Goal: Information Seeking & Learning: Find specific page/section

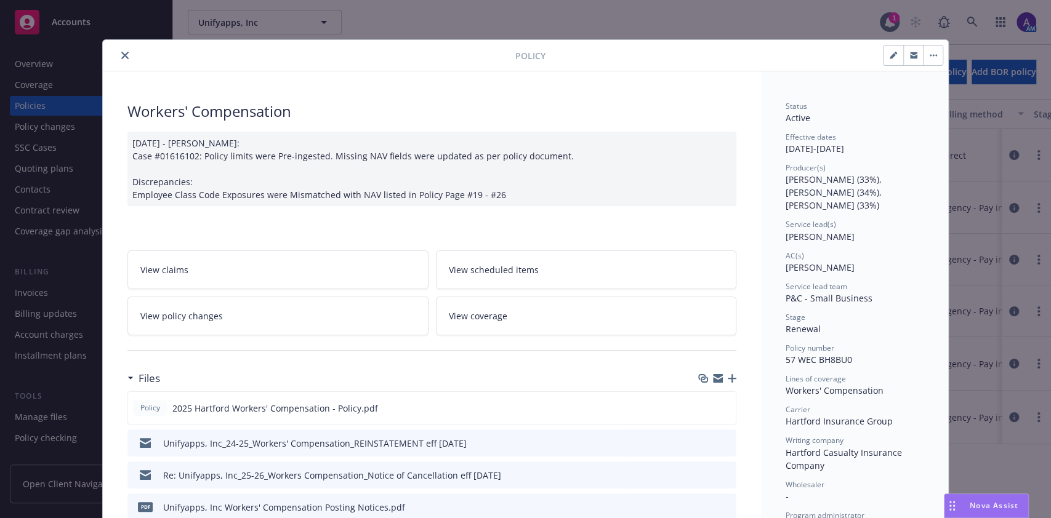
click at [121, 55] on icon "close" at bounding box center [124, 55] width 7 height 7
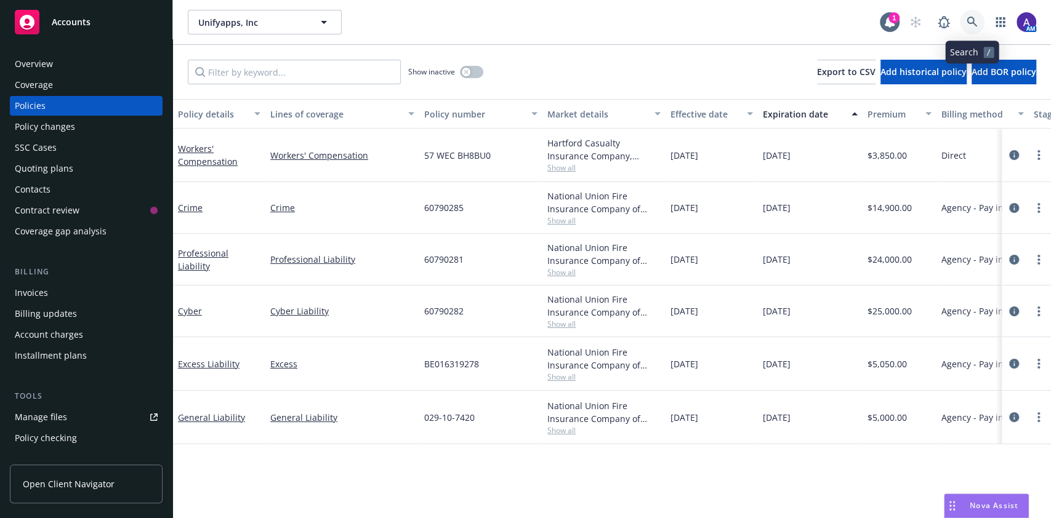
click at [977, 12] on link at bounding box center [972, 22] width 25 height 25
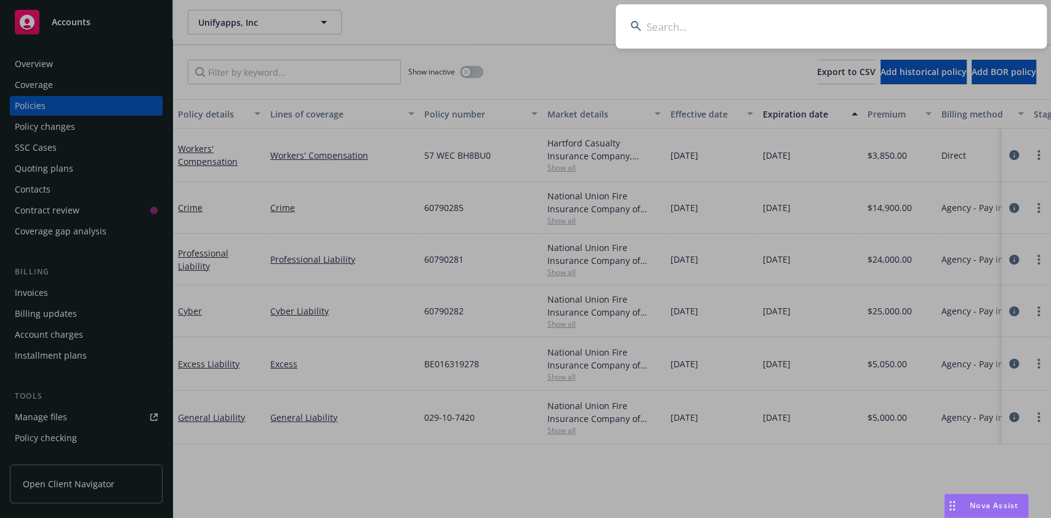
click at [893, 26] on input at bounding box center [831, 26] width 431 height 44
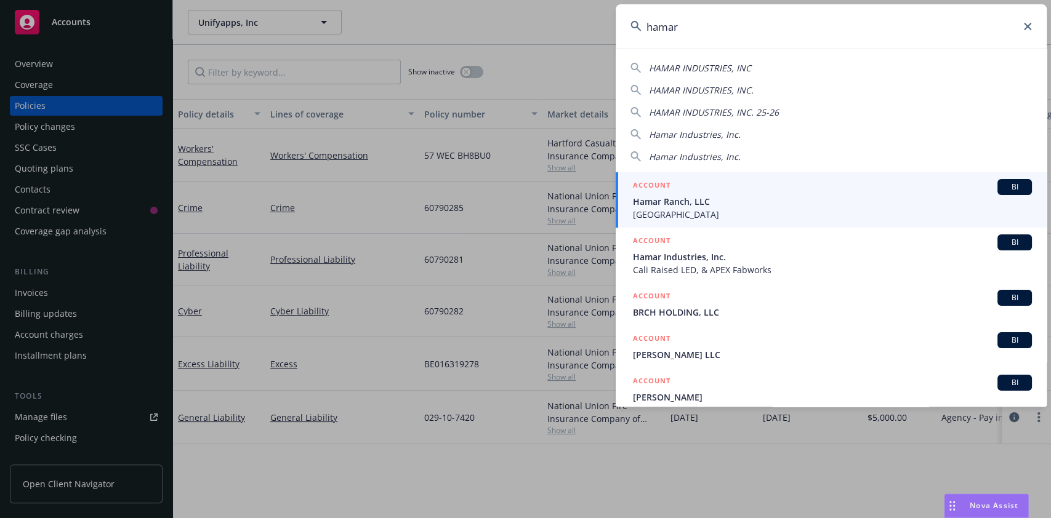
type input "hamar"
click at [725, 192] on div "ACCOUNT BI" at bounding box center [832, 187] width 399 height 16
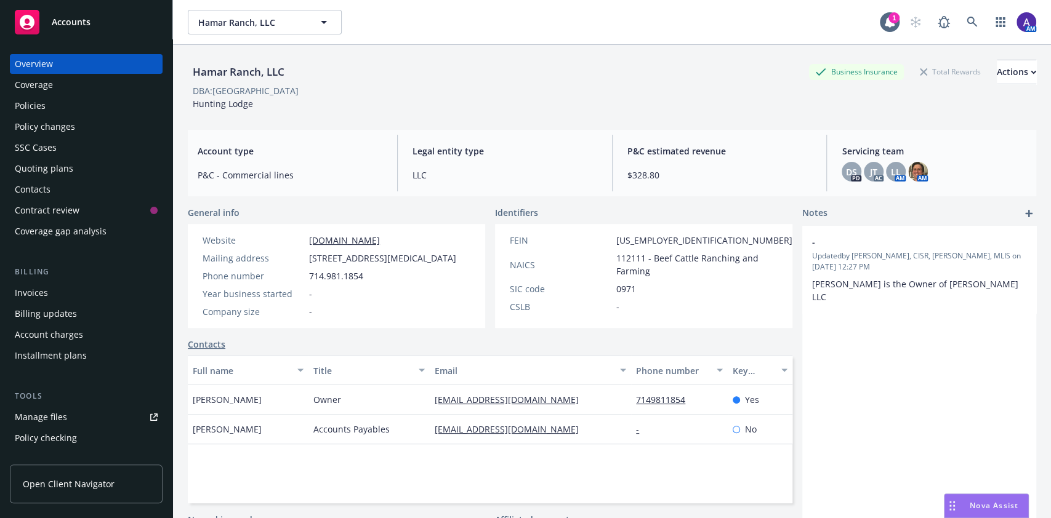
click at [79, 114] on div "Policies" at bounding box center [86, 106] width 143 height 20
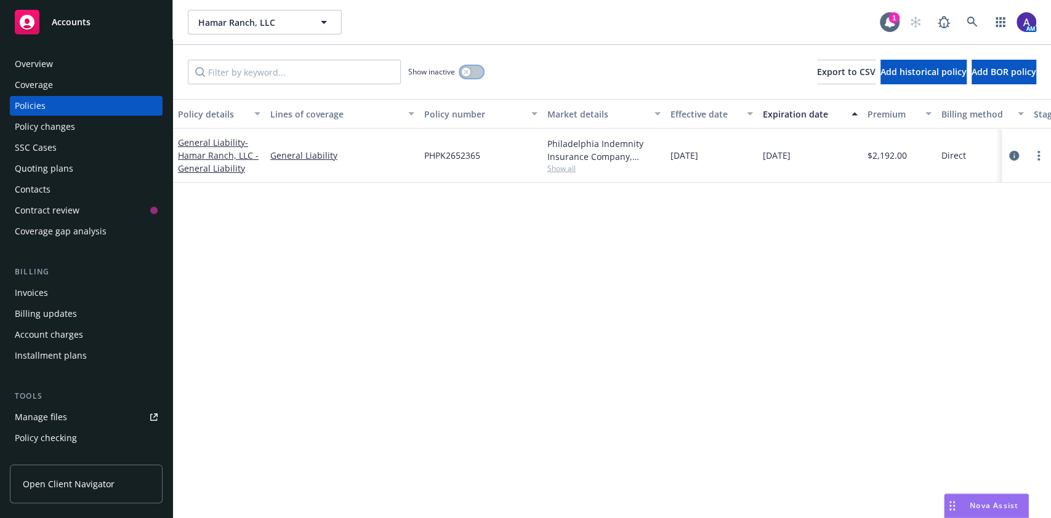
click at [478, 68] on button "button" at bounding box center [471, 72] width 23 height 12
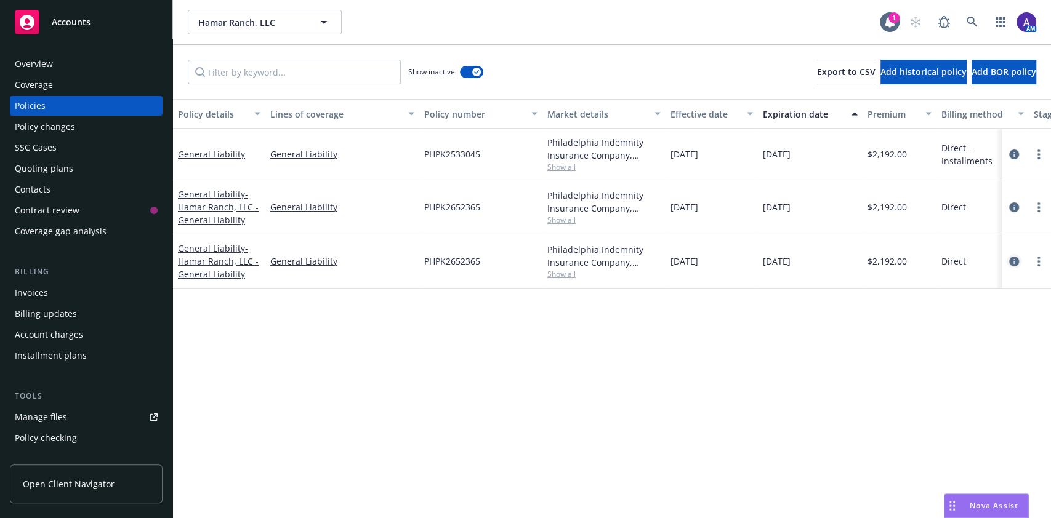
click at [1013, 262] on icon "circleInformation" at bounding box center [1014, 262] width 10 height 10
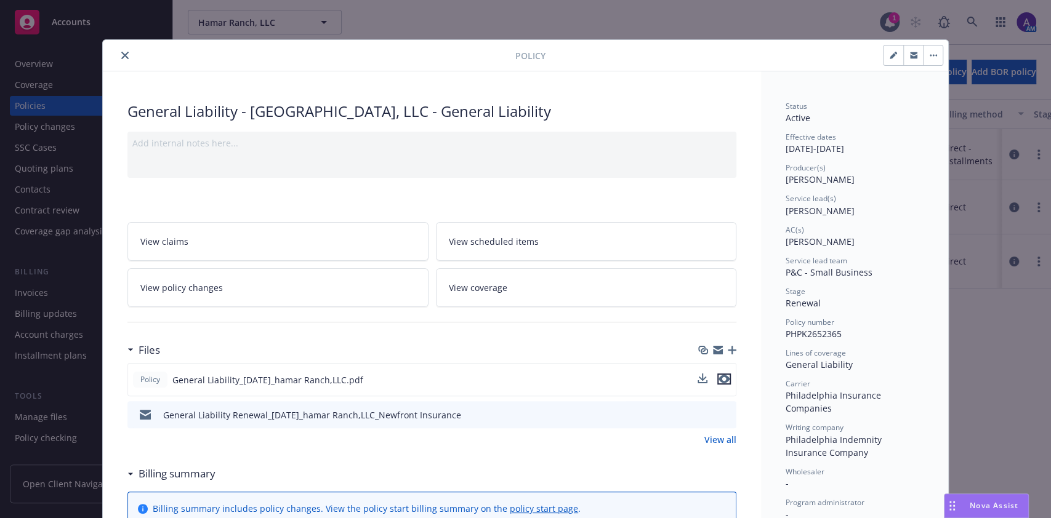
click at [721, 382] on icon "preview file" at bounding box center [723, 379] width 11 height 9
click at [121, 56] on icon "close" at bounding box center [124, 55] width 7 height 7
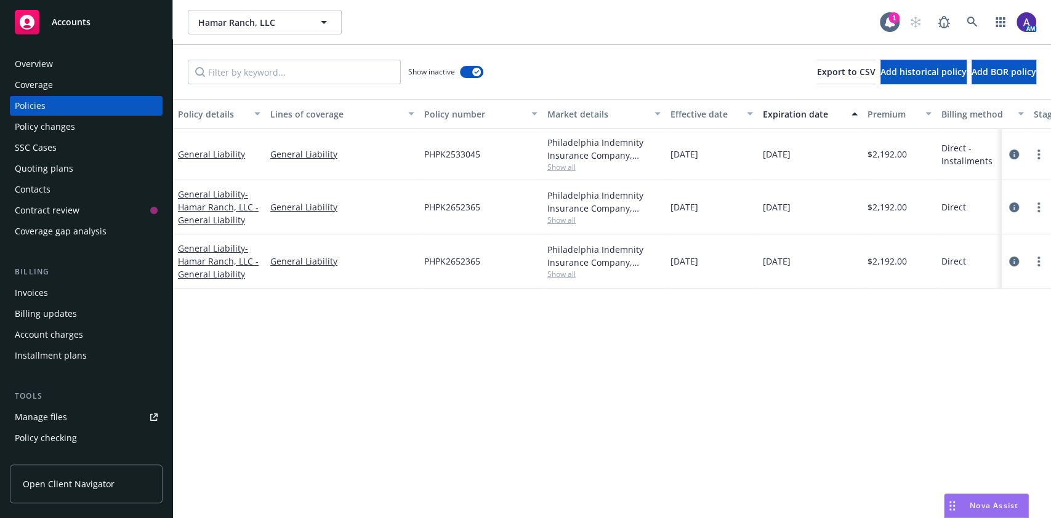
click at [52, 63] on div "Overview" at bounding box center [86, 64] width 143 height 20
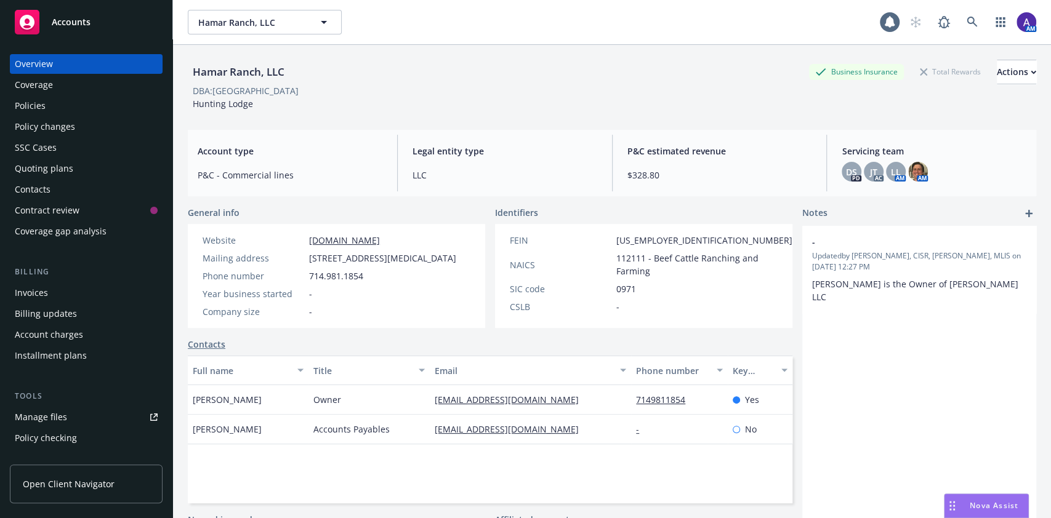
click at [255, 70] on div "Hamar Ranch, LLC" at bounding box center [239, 72] width 102 height 16
copy div "Hamar Ranch, LLC"
